Goal: Task Accomplishment & Management: Manage account settings

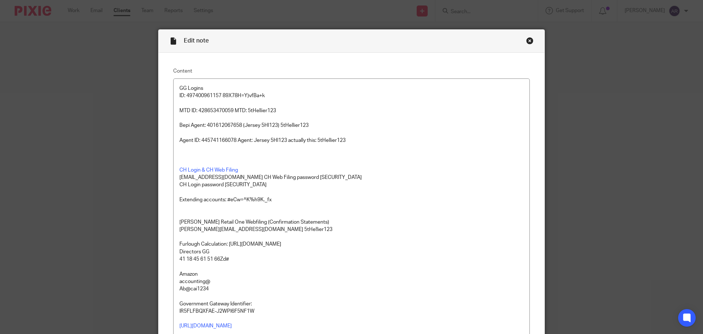
click at [527, 43] on div "Close this dialog window" at bounding box center [529, 40] width 7 height 7
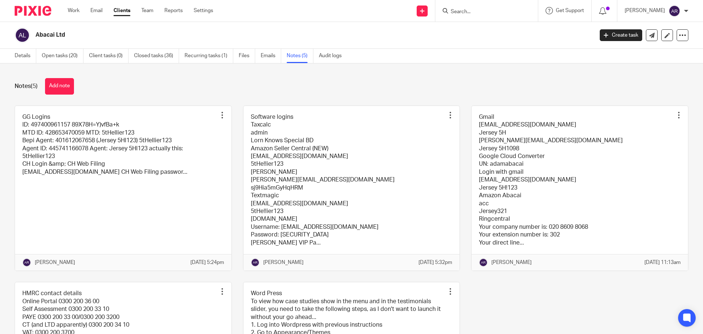
click at [123, 91] on div "Notes (5) Add note" at bounding box center [352, 86] width 674 height 16
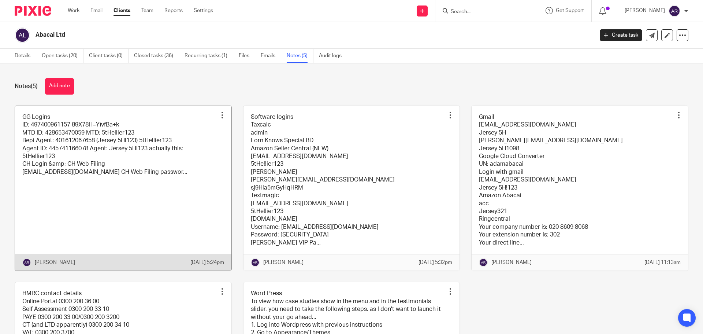
click at [105, 185] on link at bounding box center [123, 188] width 216 height 164
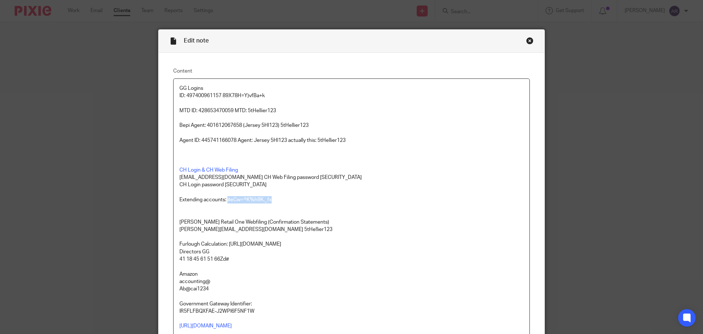
drag, startPoint x: 272, startPoint y: 199, endPoint x: 226, endPoint y: 200, distance: 45.8
click at [226, 200] on p "Extending accounts: #eCw=^K%h9K._fx" at bounding box center [351, 199] width 344 height 7
copy p "#eCw=^K%h9K._fx"
click at [528, 39] on div "Close this dialog window" at bounding box center [529, 40] width 7 height 7
